Goal: Communication & Community: Answer question/provide support

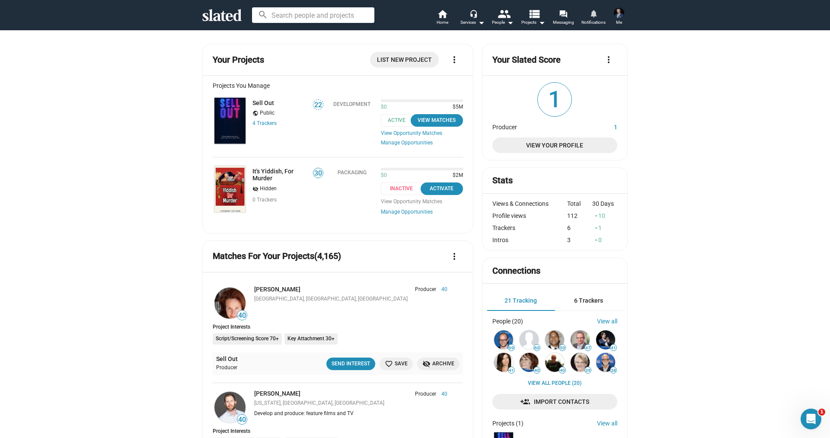
click at [593, 15] on mat-icon "notifications" at bounding box center [594, 13] width 8 height 8
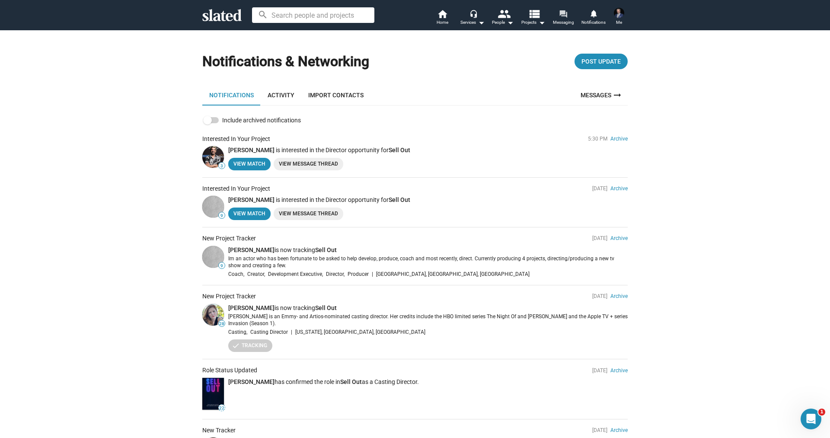
click at [566, 9] on link "forum Messaging" at bounding box center [563, 18] width 30 height 19
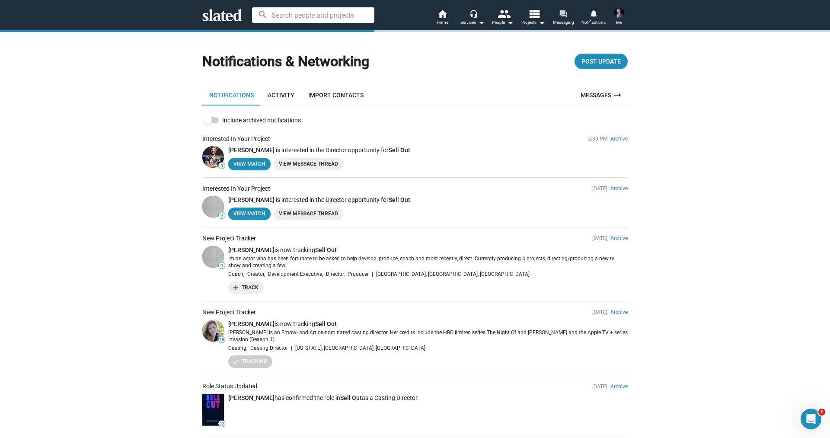
click at [563, 12] on mat-icon "forum" at bounding box center [563, 14] width 8 height 8
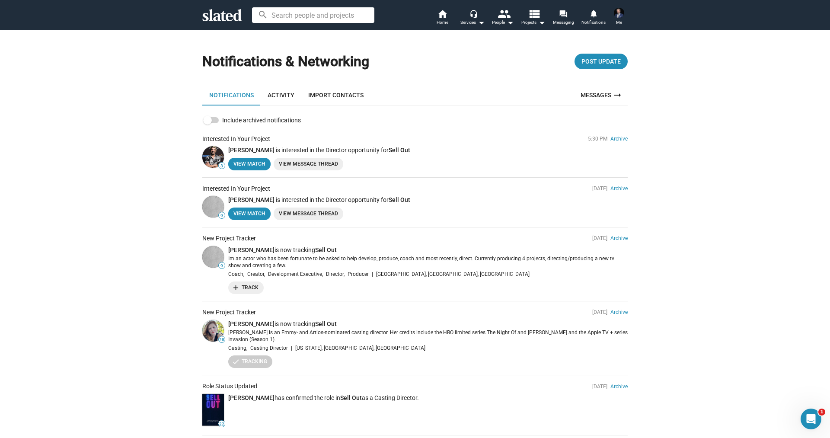
click at [300, 218] on link "View Message Thread" at bounding box center [309, 214] width 70 height 13
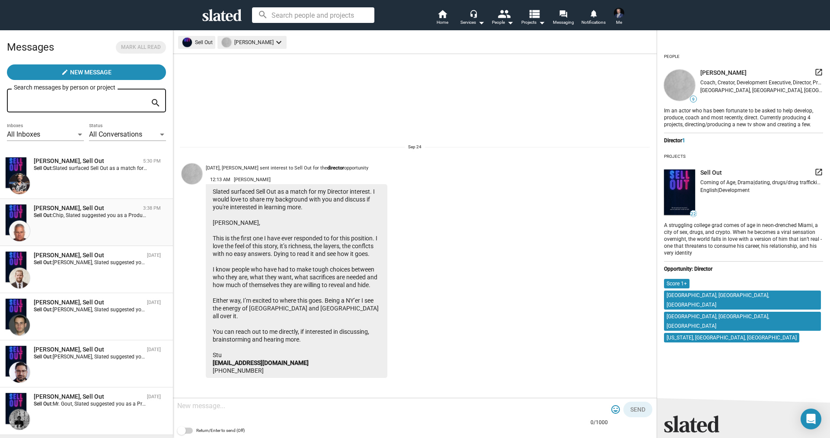
click at [88, 233] on div "[PERSON_NAME], Sell Out 3:38 PM Sell Out: [PERSON_NAME], Slated suggested you a…" at bounding box center [86, 222] width 163 height 37
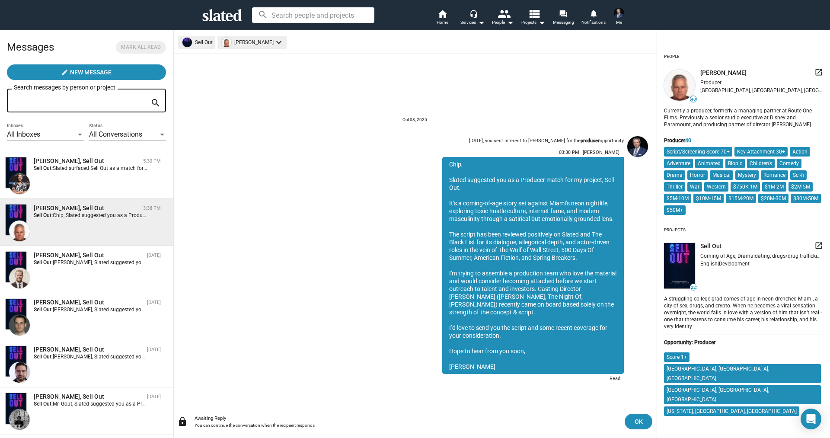
drag, startPoint x: 450, startPoint y: 210, endPoint x: 547, endPoint y: 352, distance: 172.0
click at [547, 352] on div "[PERSON_NAME], Slated suggested you as a Producer match for my project, Sell Ou…" at bounding box center [533, 265] width 182 height 217
copy div "It’s a coming-of-age story set against Miami’s neon nightlife, exploring toxic …"
click at [62, 158] on div "[PERSON_NAME], Sell Out" at bounding box center [87, 161] width 106 height 8
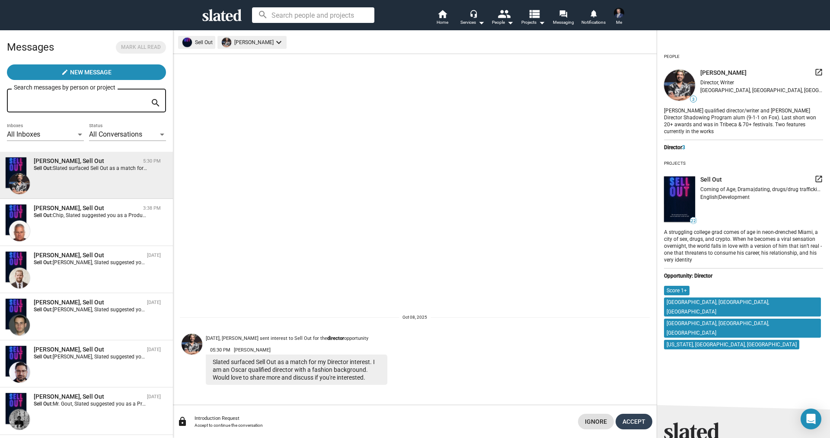
click at [648, 423] on button "Accept" at bounding box center [634, 422] width 37 height 16
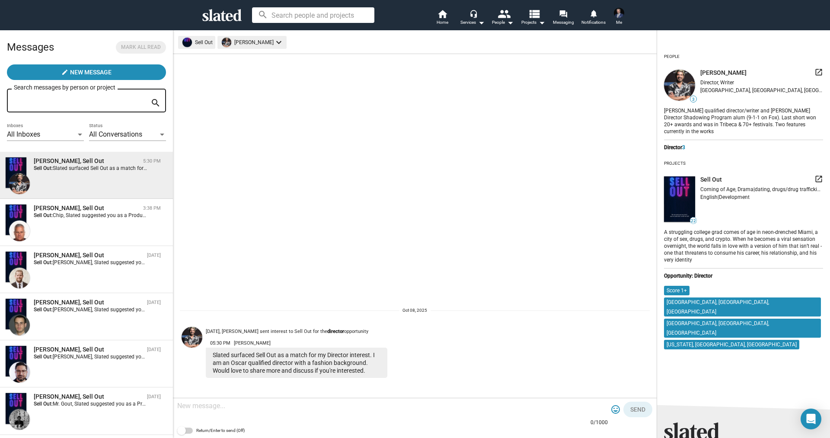
click at [420, 402] on div at bounding box center [392, 407] width 431 height 26
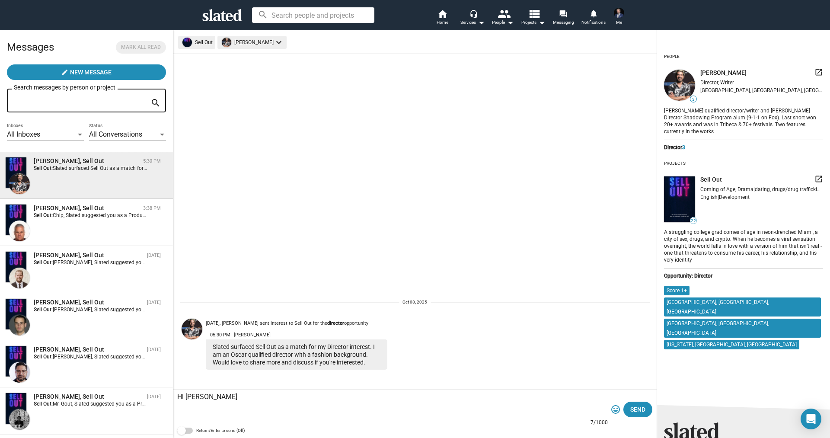
paste textarea "It’s a coming-of-age story set against Miami’s neon nightlife, exploring toxic …"
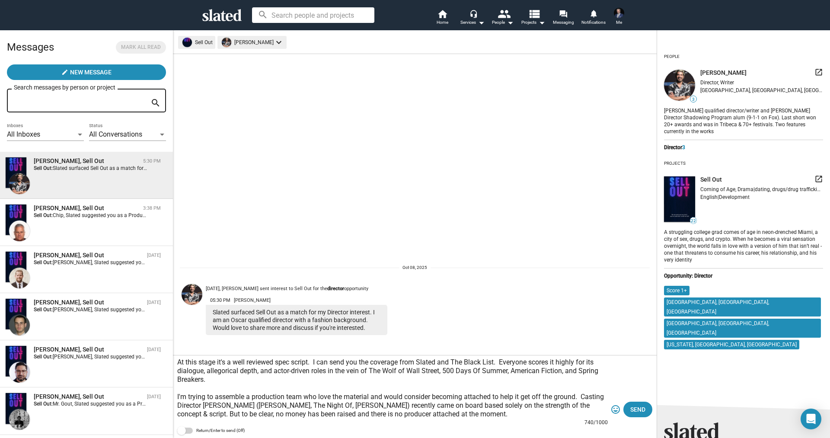
scroll to position [61, 0]
type textarea "Hi [PERSON_NAME] Thank you for reaching out. Sell Out is a coming-of-age story …"
click at [638, 415] on span "Send" at bounding box center [638, 410] width 15 height 16
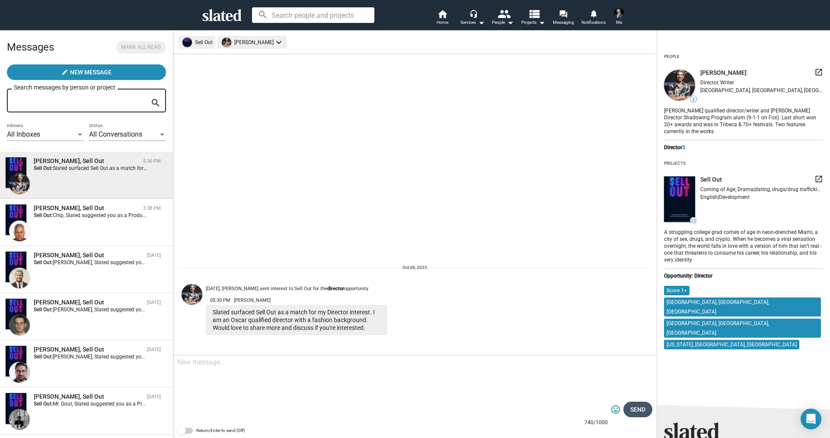
scroll to position [0, 0]
